Goal: Transaction & Acquisition: Book appointment/travel/reservation

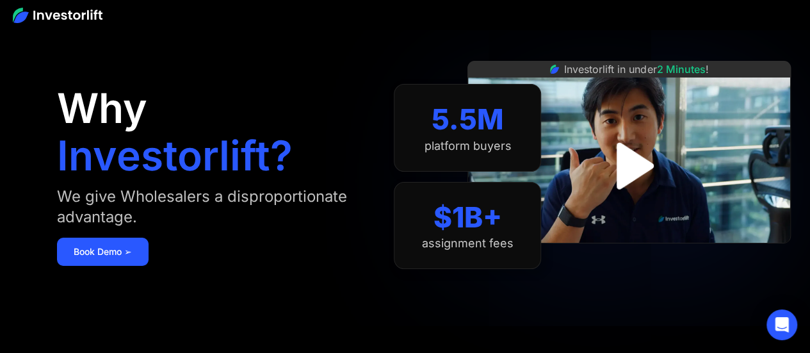
click at [636, 161] on img "open lightbox" at bounding box center [629, 166] width 84 height 84
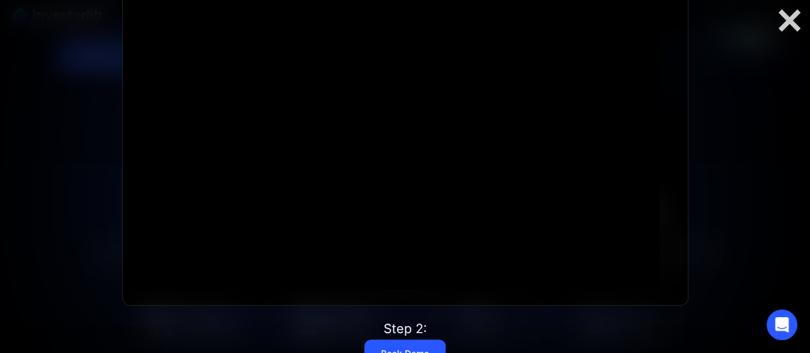
scroll to position [196, 0]
click at [517, 184] on div at bounding box center [391, 138] width 536 height 302
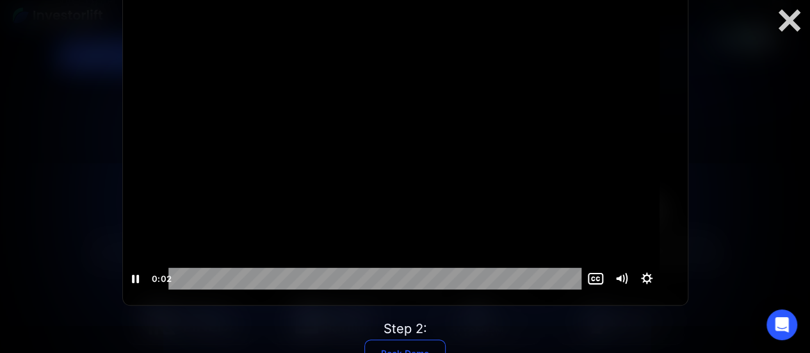
click at [424, 346] on link "Book Demo" at bounding box center [404, 353] width 81 height 28
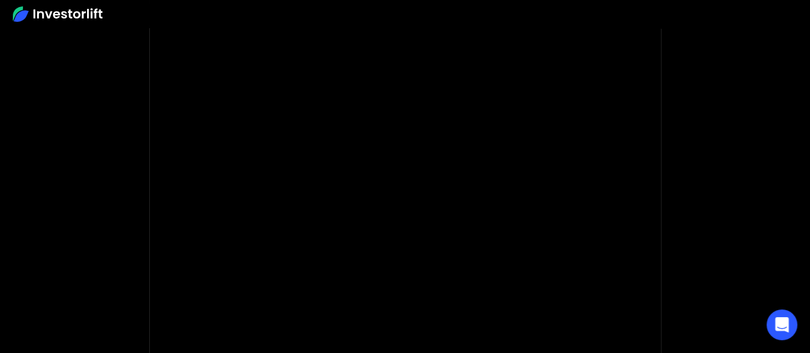
scroll to position [120, 0]
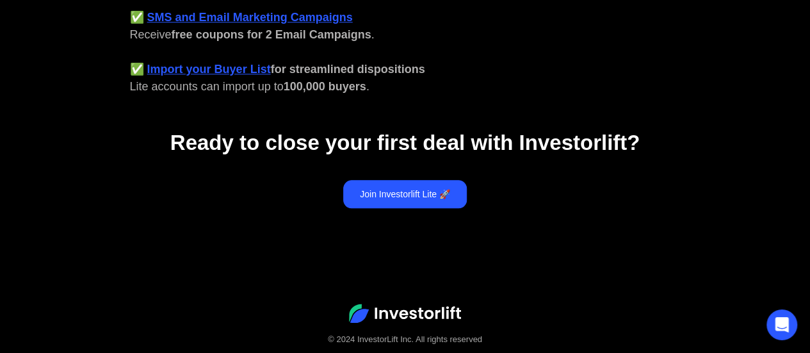
scroll to position [670, 0]
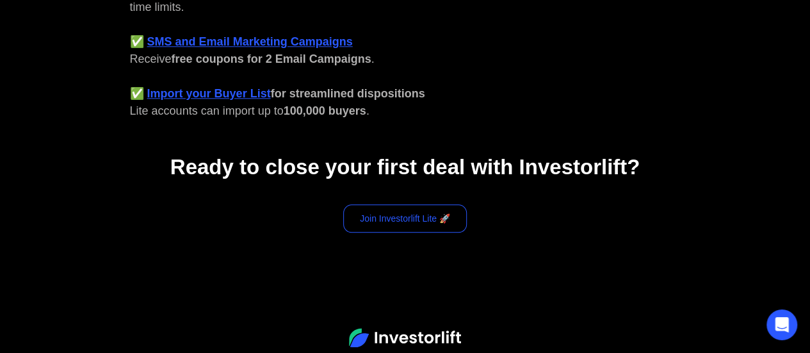
click at [398, 204] on link "Join Investorlift Lite 🚀" at bounding box center [405, 218] width 124 height 28
